Goal: Information Seeking & Learning: Learn about a topic

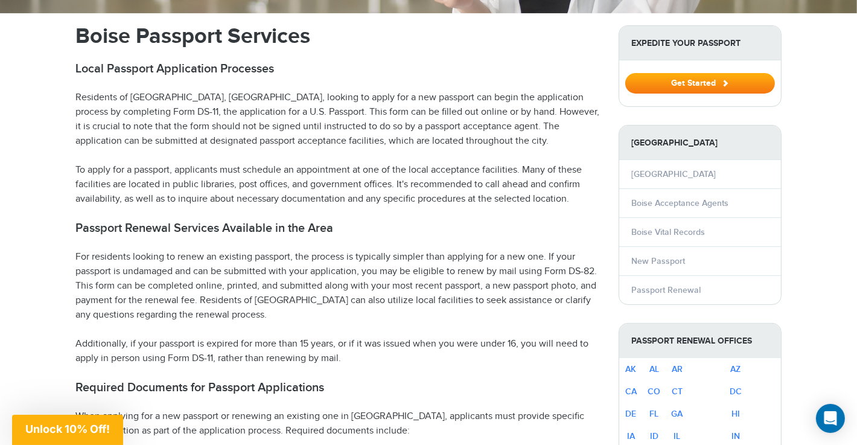
scroll to position [406, 0]
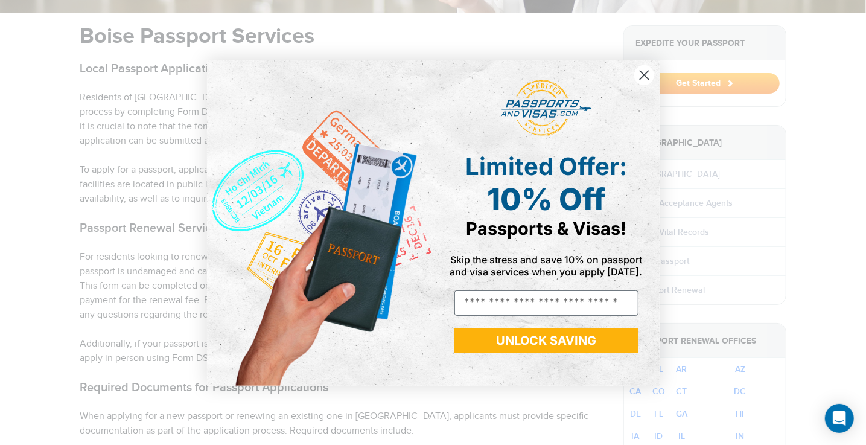
click at [643, 77] on circle "Close dialog" at bounding box center [643, 75] width 20 height 20
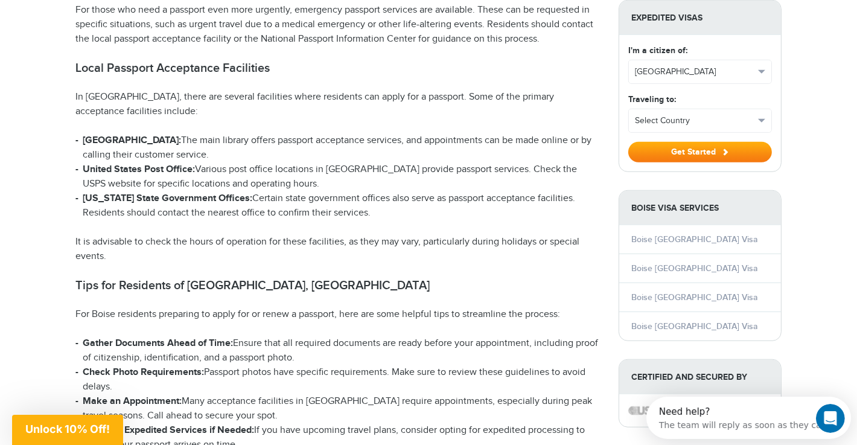
scroll to position [1071, 0]
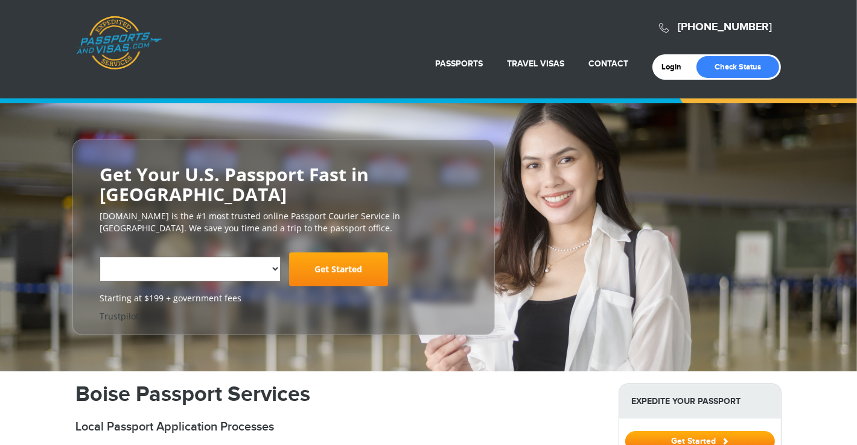
select select "**********"
